Goal: Task Accomplishment & Management: Manage account settings

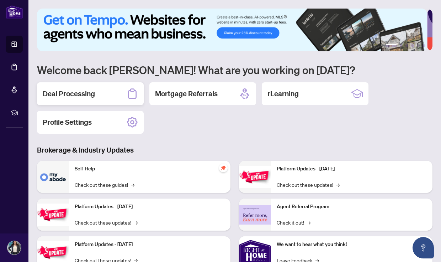
click at [96, 89] on div "Deal Processing" at bounding box center [90, 93] width 107 height 23
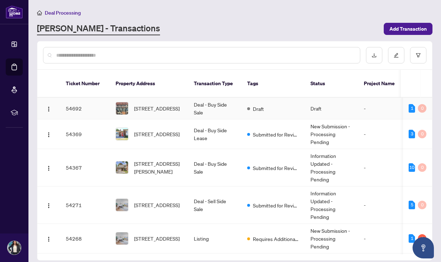
click at [138, 104] on span "[STREET_ADDRESS]" at bounding box center [157, 108] width 46 height 8
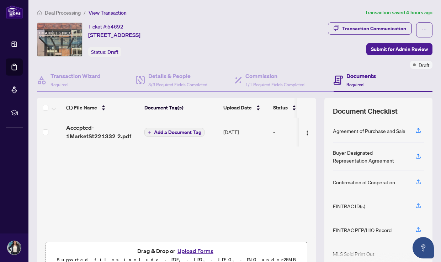
click at [347, 79] on h4 "Documents" at bounding box center [362, 76] width 30 height 9
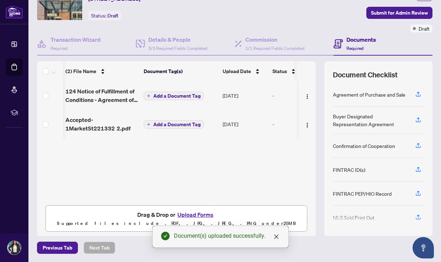
click at [212, 168] on div "(2) File Name Document Tag(s) Upload Date Status 124 Notice of Fulfillment of C…" at bounding box center [176, 141] width 279 height 120
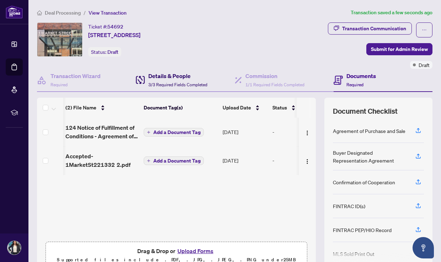
click at [160, 76] on h4 "Details & People" at bounding box center [177, 76] width 59 height 9
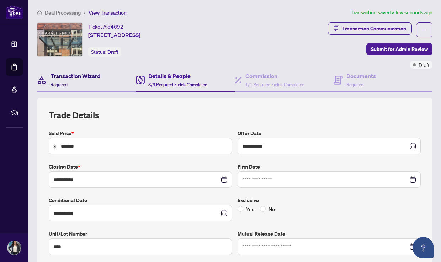
click at [85, 77] on h4 "Transaction Wizard" at bounding box center [76, 76] width 50 height 9
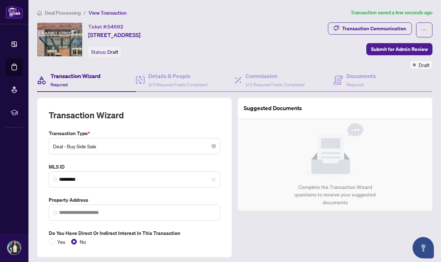
type input "**********"
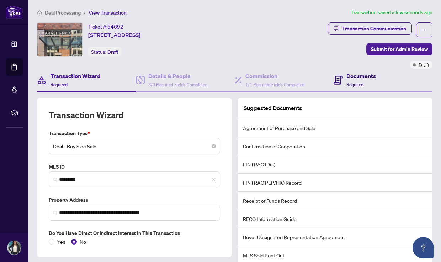
click at [347, 78] on h4 "Documents" at bounding box center [362, 76] width 30 height 9
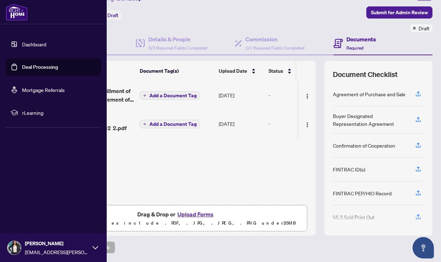
scroll to position [36, 0]
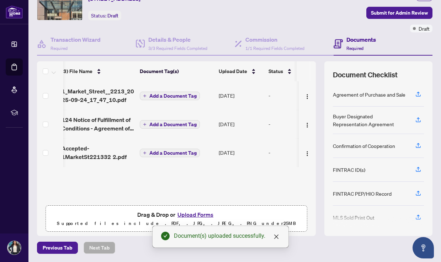
click at [177, 154] on span "Add a Document Tag" at bounding box center [172, 152] width 47 height 5
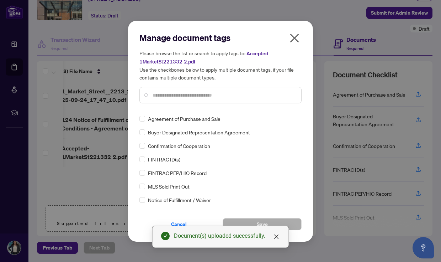
click at [184, 94] on input "text" at bounding box center [224, 95] width 143 height 8
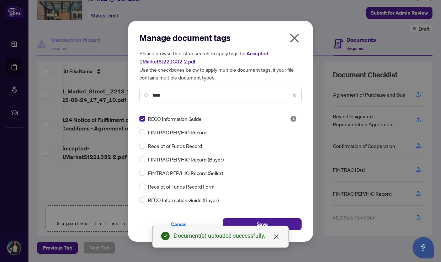
click at [168, 97] on input "****" at bounding box center [222, 95] width 138 height 8
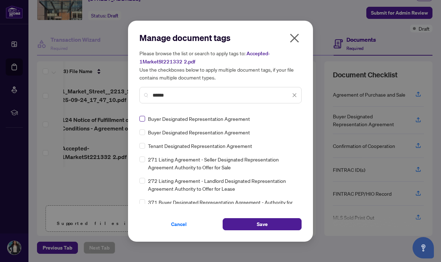
type input "******"
click at [267, 219] on span "Save" at bounding box center [262, 223] width 11 height 11
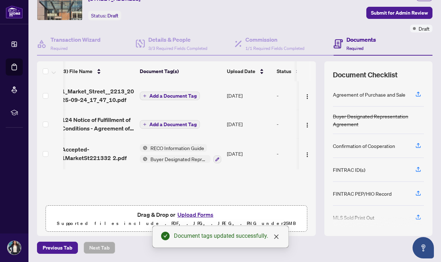
click at [175, 126] on span "Add a Document Tag" at bounding box center [172, 124] width 47 height 5
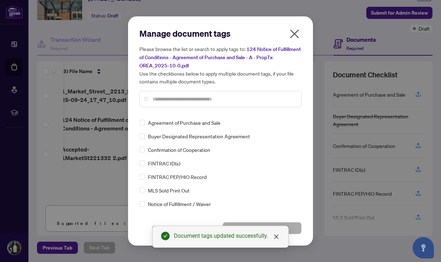
click at [187, 100] on input "text" at bounding box center [224, 99] width 143 height 8
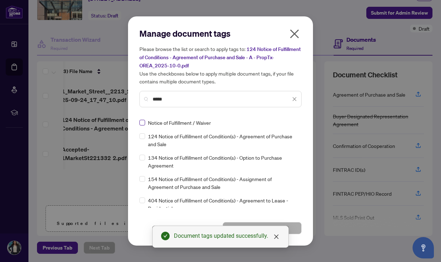
type input "*****"
click at [144, 120] on span at bounding box center [142, 123] width 6 height 6
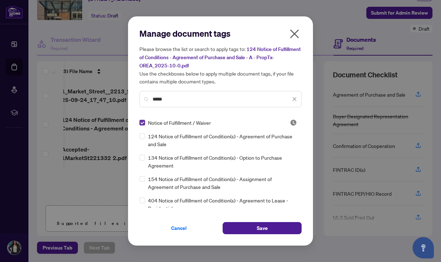
click at [144, 122] on span at bounding box center [142, 123] width 6 height 6
click at [144, 135] on span at bounding box center [142, 136] width 6 height 6
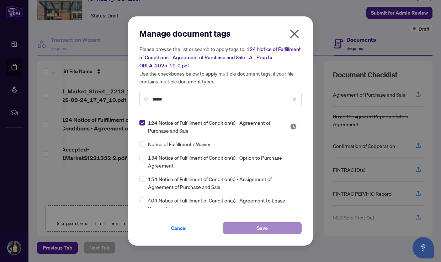
click at [280, 228] on button "Save" at bounding box center [262, 228] width 79 height 12
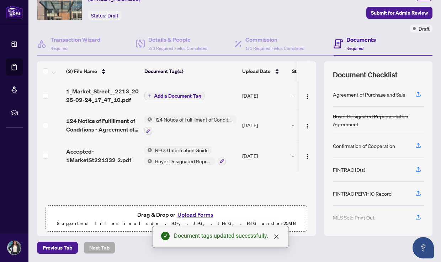
scroll to position [0, 0]
click at [182, 97] on span "Add a Document Tag" at bounding box center [177, 95] width 47 height 5
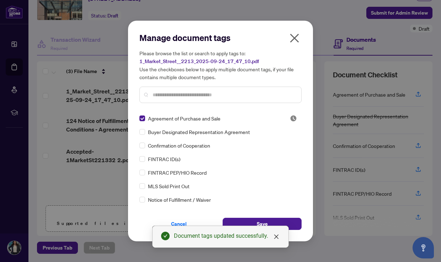
click at [161, 97] on input "text" at bounding box center [224, 95] width 143 height 8
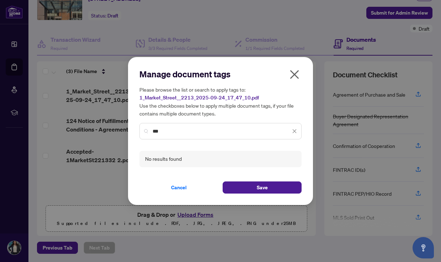
type input "***"
click at [294, 128] on icon "close" at bounding box center [294, 130] width 5 height 5
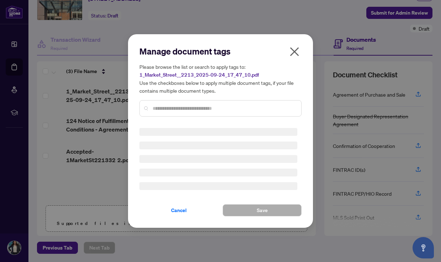
click at [265, 130] on div "Manage document tags Please browse the list or search to apply tags to: 1_Marke…" at bounding box center [220, 131] width 162 height 170
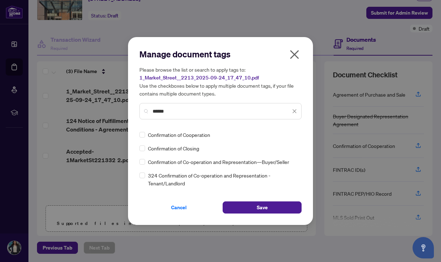
type input "******"
click at [251, 207] on button "Save" at bounding box center [262, 207] width 79 height 12
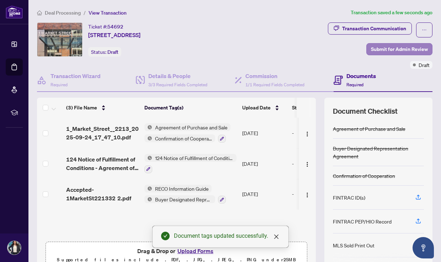
click at [375, 48] on span "Submit for Admin Review" at bounding box center [399, 48] width 57 height 11
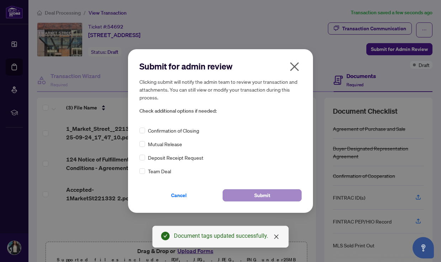
click at [253, 193] on button "Submit" at bounding box center [262, 195] width 79 height 12
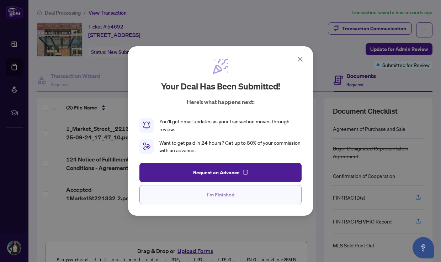
click at [278, 199] on button "I'm Finished" at bounding box center [220, 194] width 162 height 19
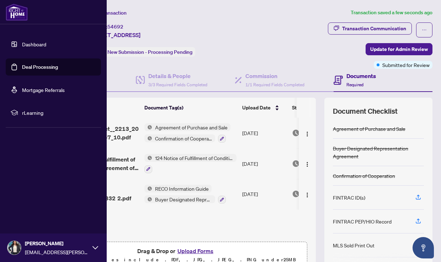
click at [22, 43] on link "Dashboard" at bounding box center [34, 44] width 24 height 6
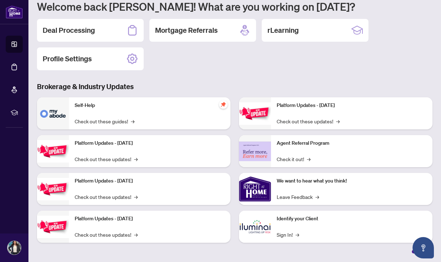
scroll to position [63, 0]
click at [283, 234] on link "Sign In! →" at bounding box center [288, 235] width 22 height 8
click at [72, 28] on h2 "Deal Processing" at bounding box center [69, 31] width 52 height 10
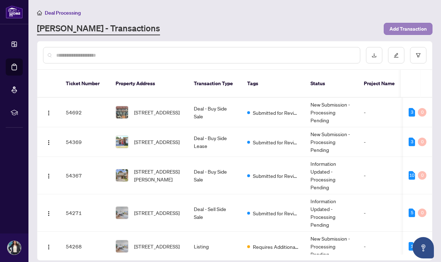
click at [399, 29] on span "Add Transaction" at bounding box center [408, 28] width 37 height 11
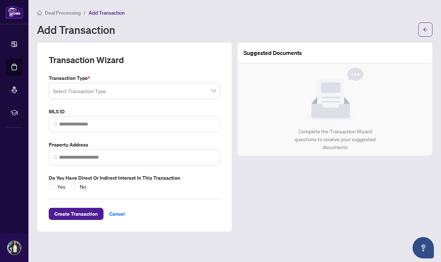
click at [127, 86] on input "search" at bounding box center [131, 92] width 157 height 16
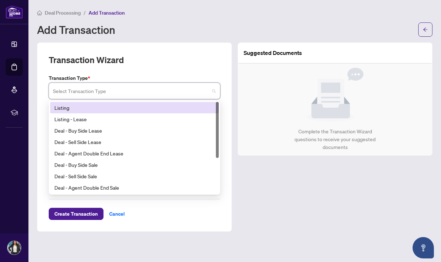
click at [95, 111] on div "Listing" at bounding box center [134, 107] width 169 height 11
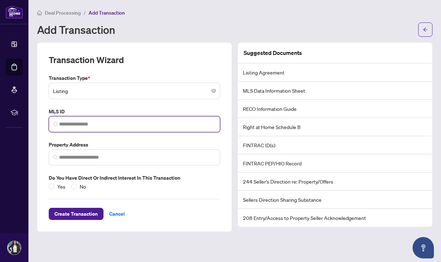
click at [92, 120] on input "search" at bounding box center [137, 123] width 157 height 7
